Goal: Information Seeking & Learning: Understand process/instructions

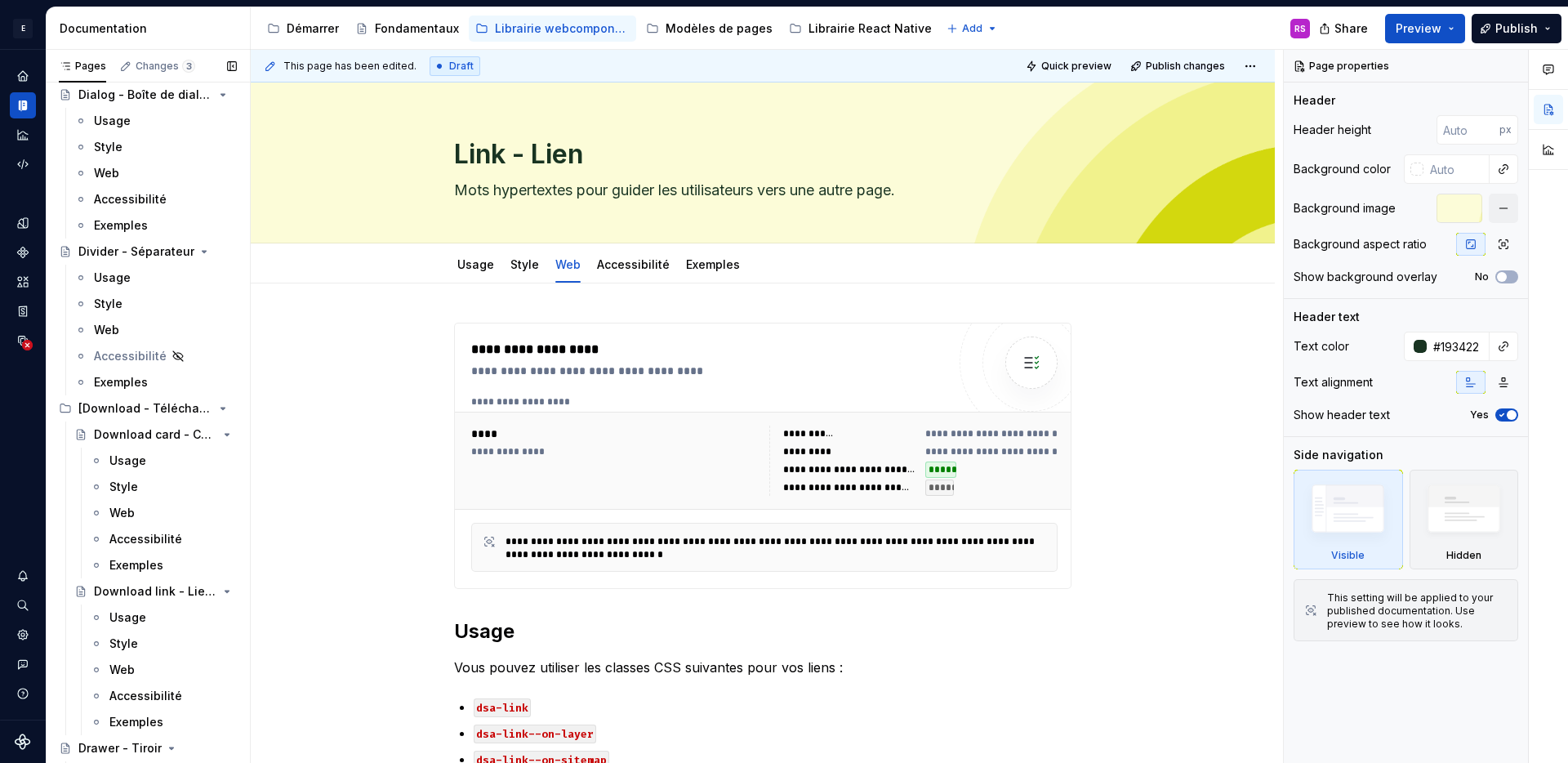
scroll to position [3609, 0]
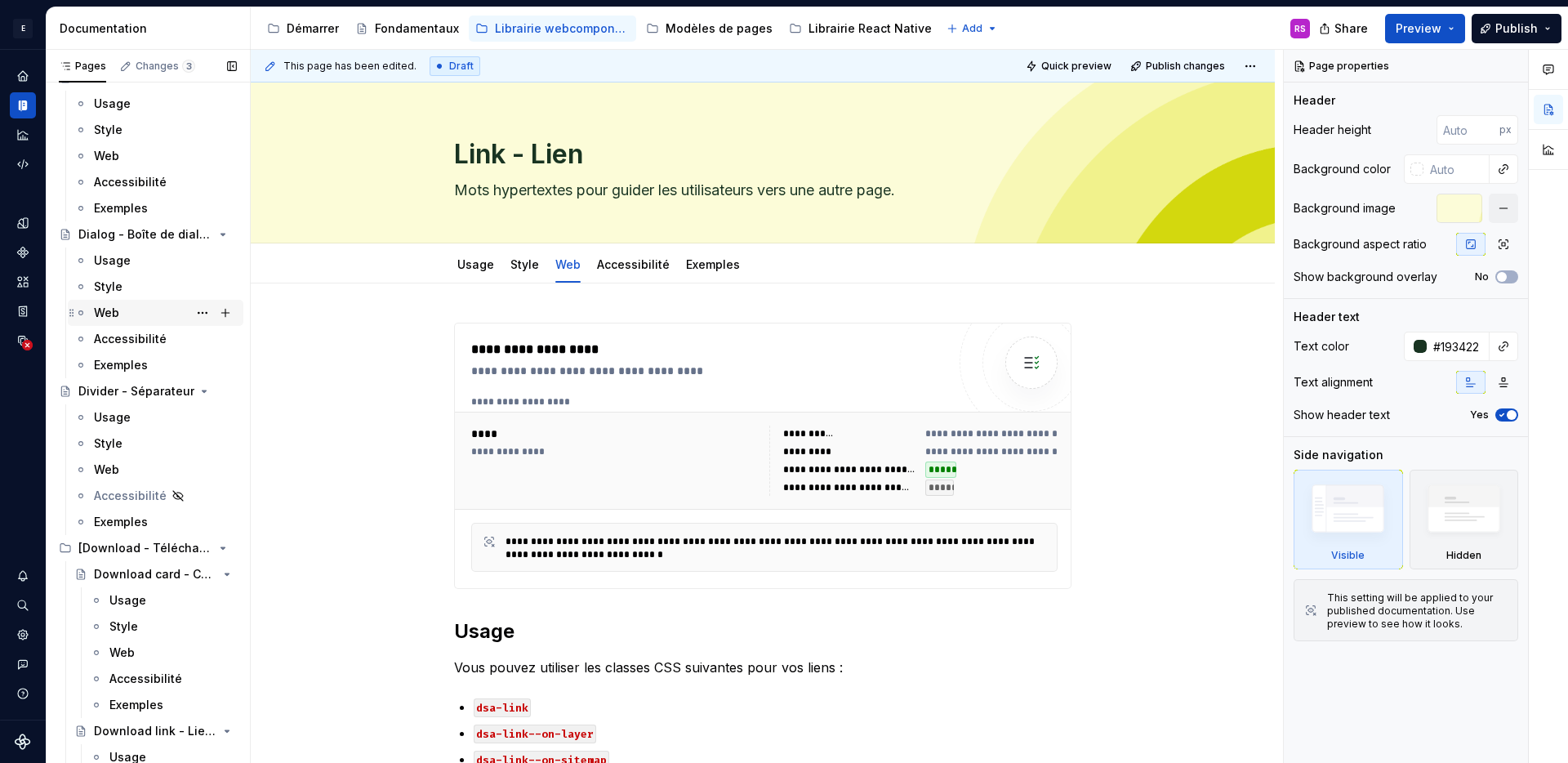
click at [136, 307] on div "Web" at bounding box center [165, 312] width 143 height 23
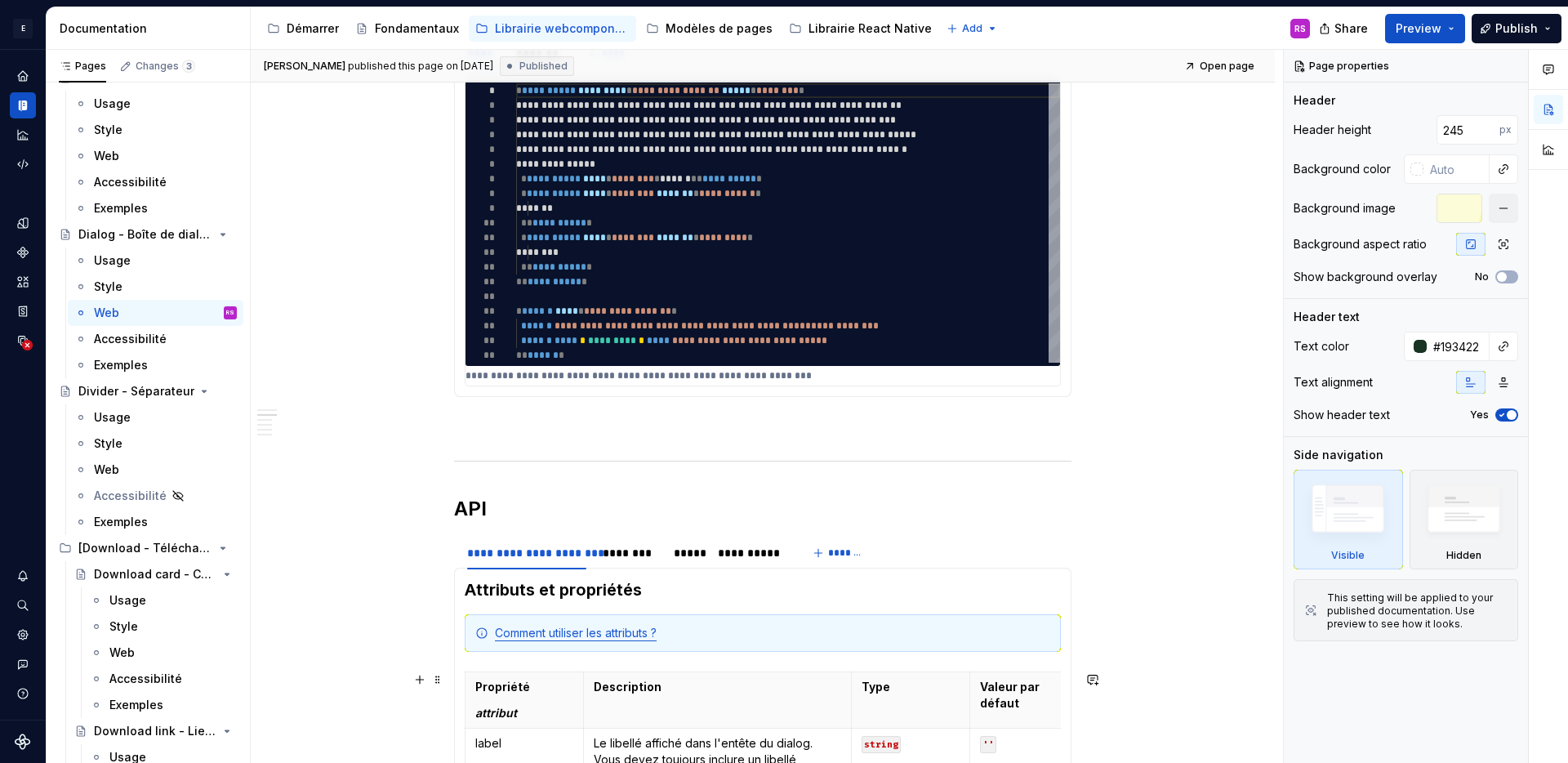
scroll to position [863, 0]
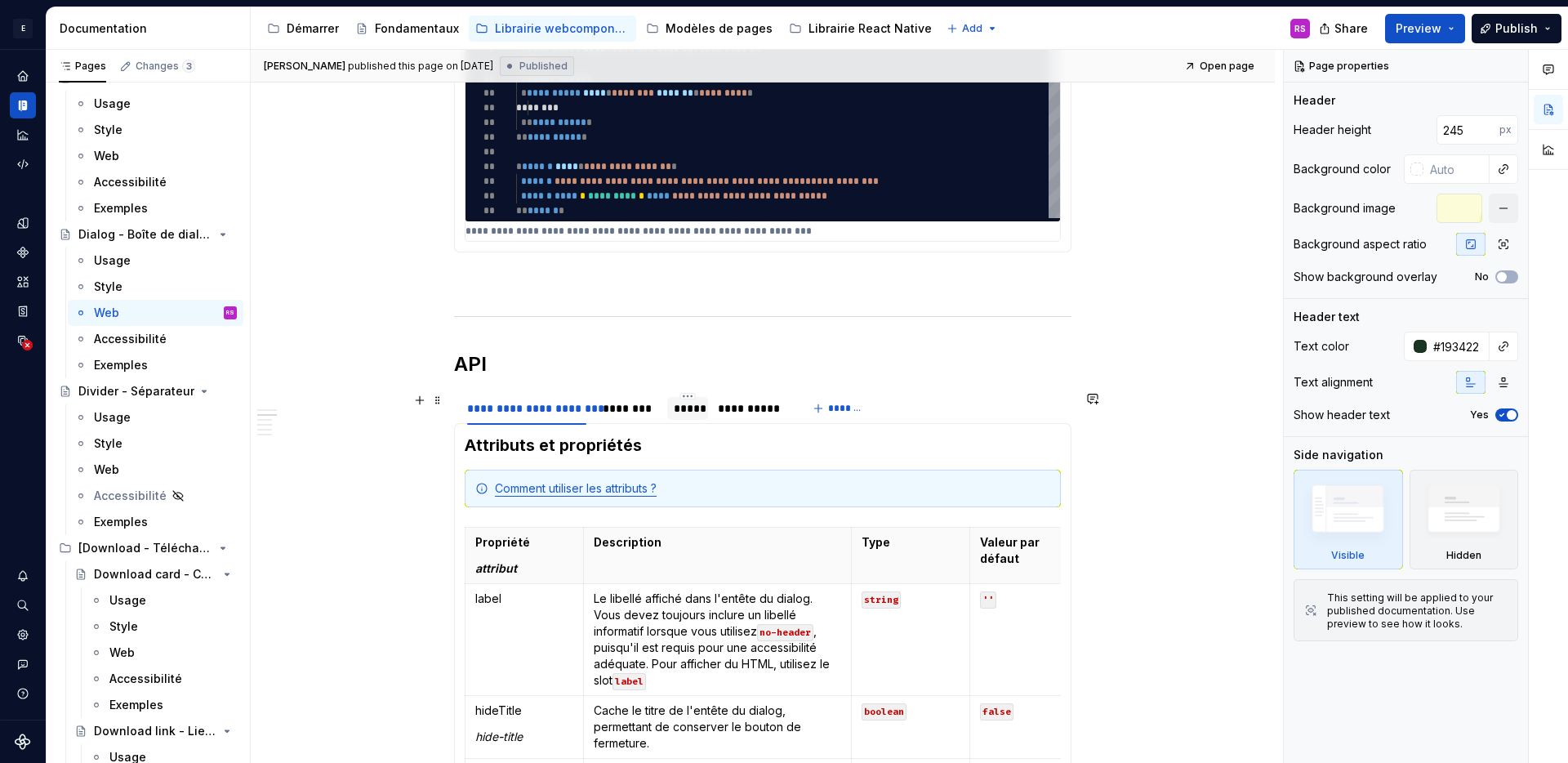
click at [689, 411] on div "*****" at bounding box center [687, 409] width 27 height 17
type textarea "*"
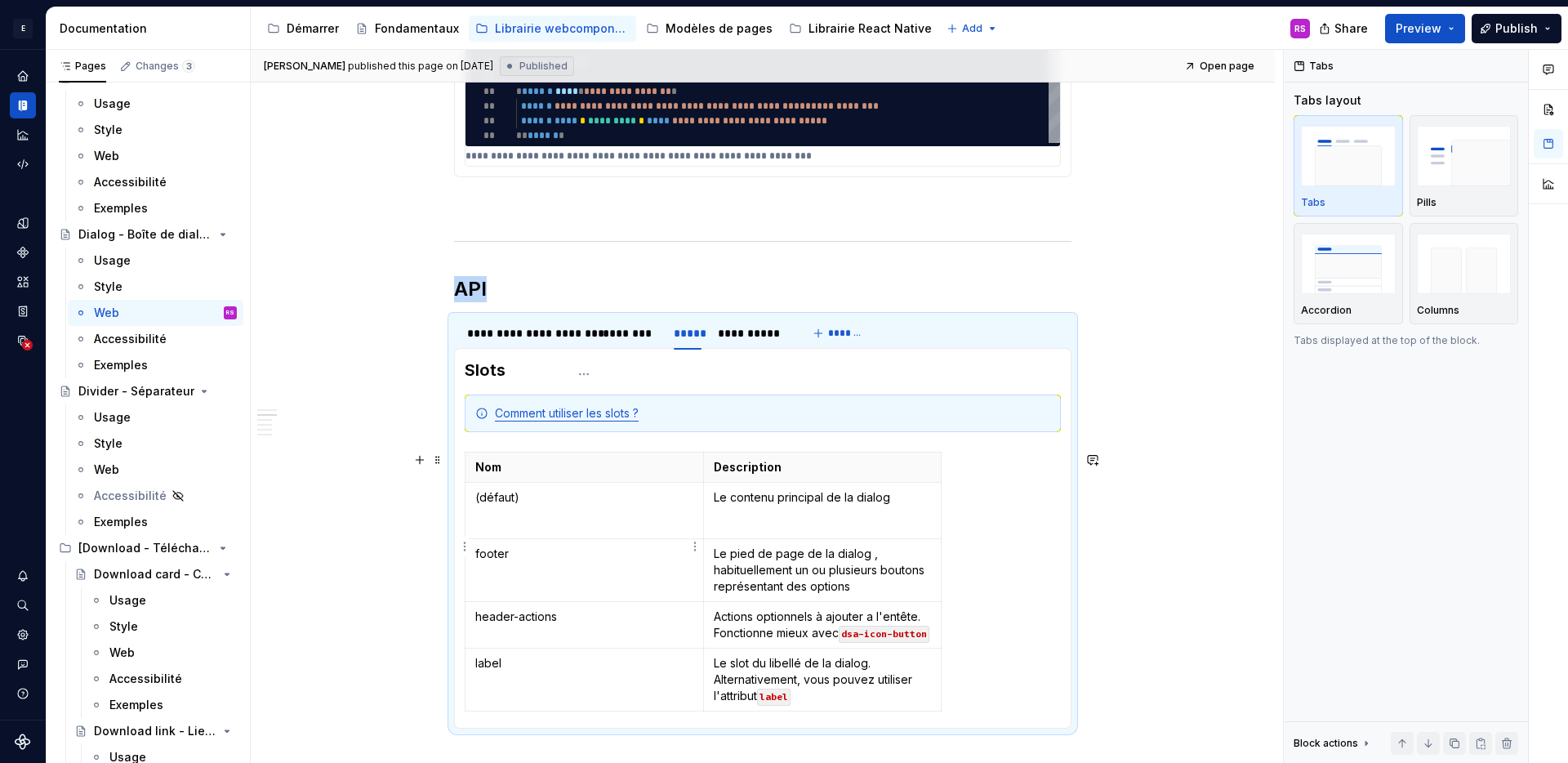
scroll to position [1016, 0]
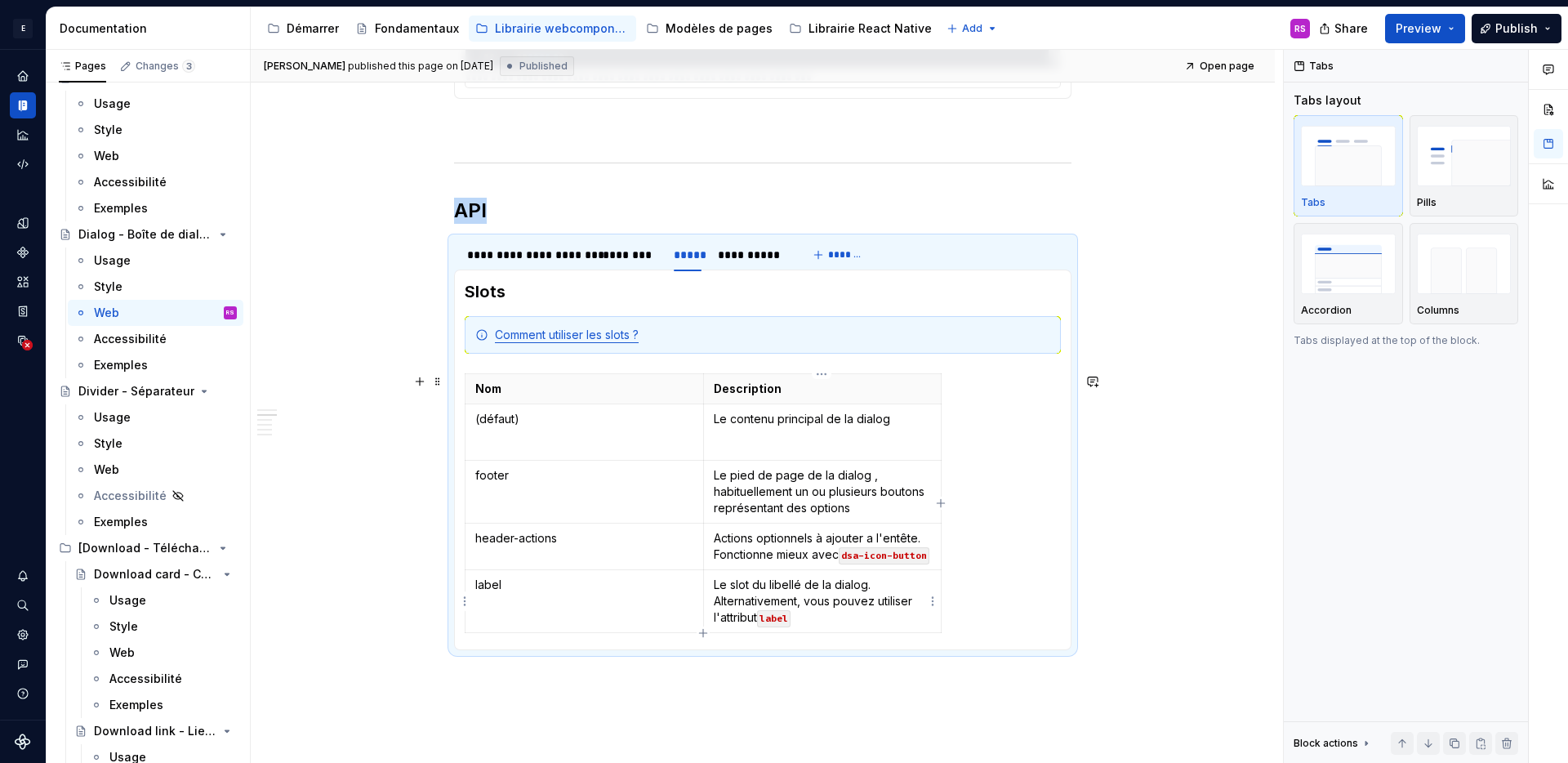
click at [830, 618] on p "Le slot du libellé de la dialog. Alternativement, vous pouvez utiliser l'attrib…" at bounding box center [822, 601] width 218 height 49
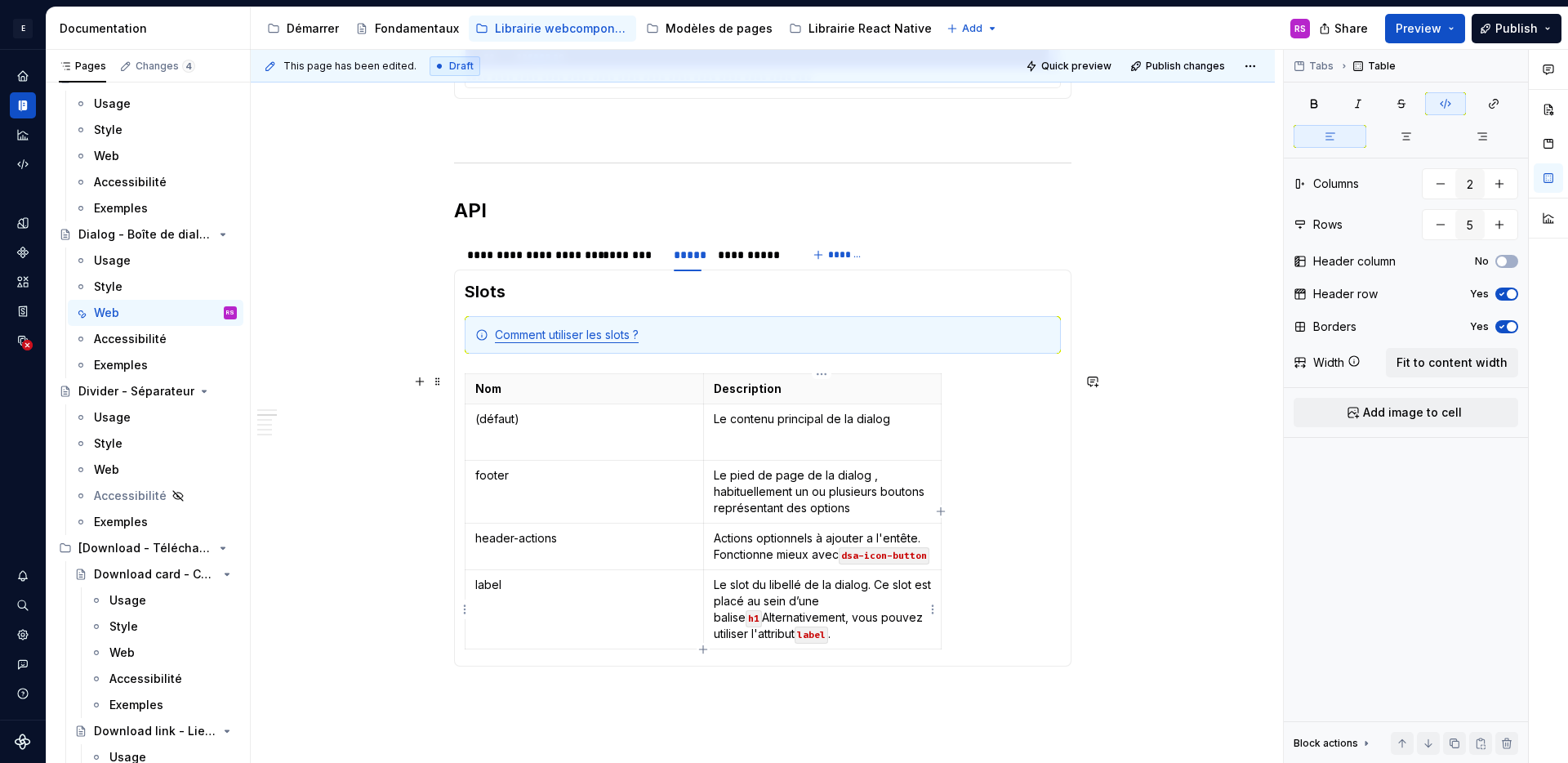
click at [916, 603] on p "Le slot du libellé de la dialog. Ce slot est placé au sein d’une balise h1 Alte…" at bounding box center [822, 610] width 218 height 65
click at [990, 518] on div "Nom Description (défaut) Le contenu principal de la dialog footer Le pied de pa…" at bounding box center [763, 519] width 596 height 292
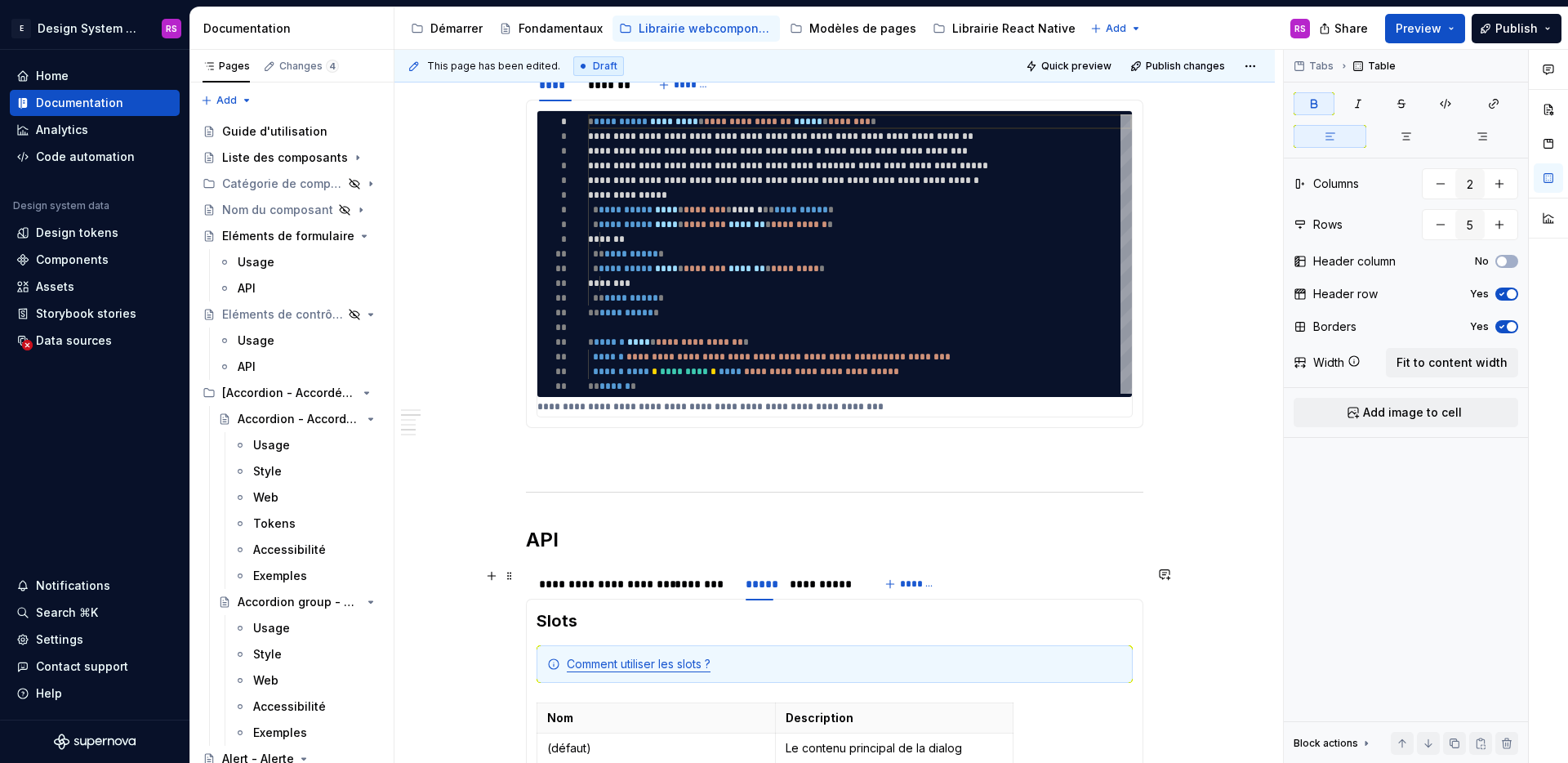
scroll to position [0, 0]
type textarea "*"
